Goal: Find specific page/section: Find specific page/section

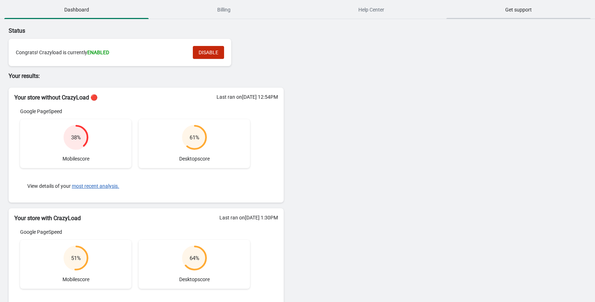
click at [522, 16] on span "Get support" at bounding box center [518, 9] width 144 height 13
click at [91, 187] on button "most recent analysis." at bounding box center [95, 186] width 47 height 6
click at [215, 8] on span "Billing" at bounding box center [223, 9] width 144 height 13
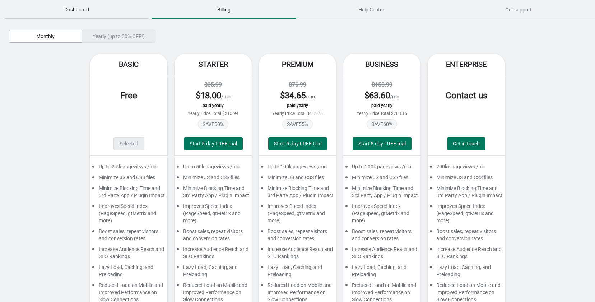
click at [64, 12] on span "Dashboard" at bounding box center [76, 9] width 144 height 13
